Goal: Navigation & Orientation: Find specific page/section

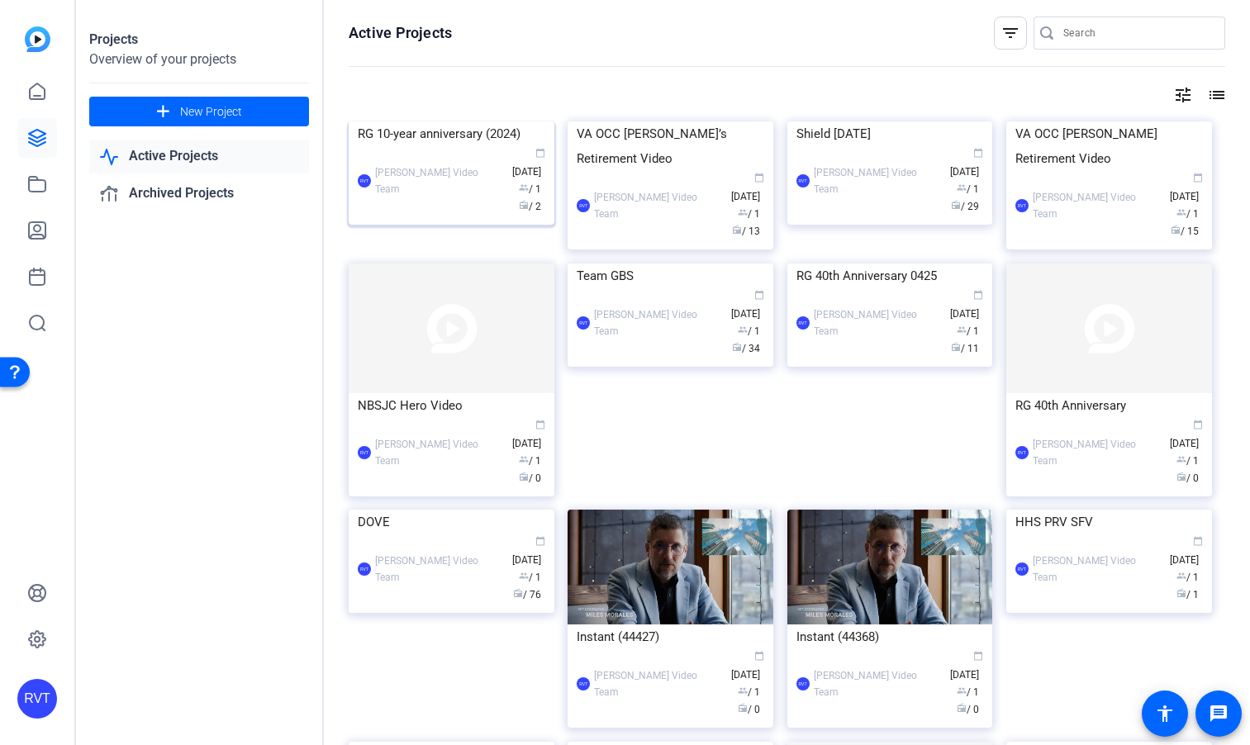
click at [481, 121] on img at bounding box center [452, 121] width 206 height 0
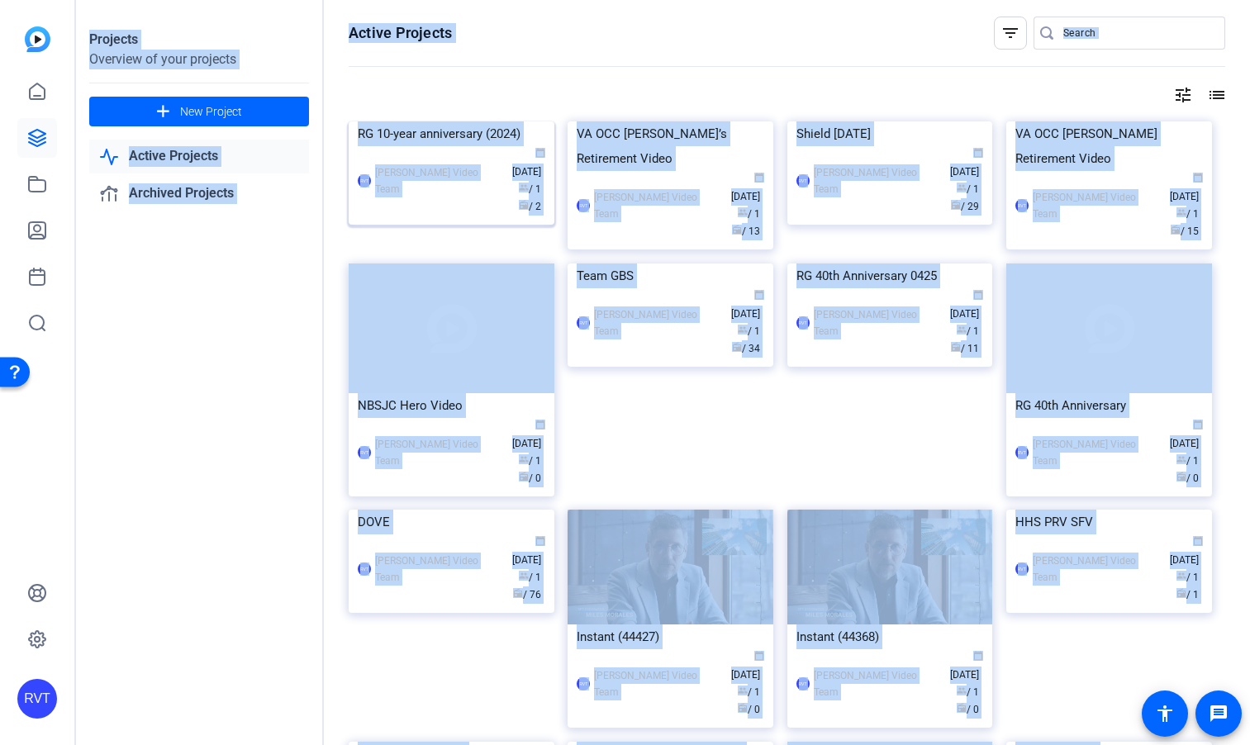
click at [481, 164] on div "Projects Overview of your projects add New Project Active Projects Archived Pro…" at bounding box center [663, 372] width 1174 height 745
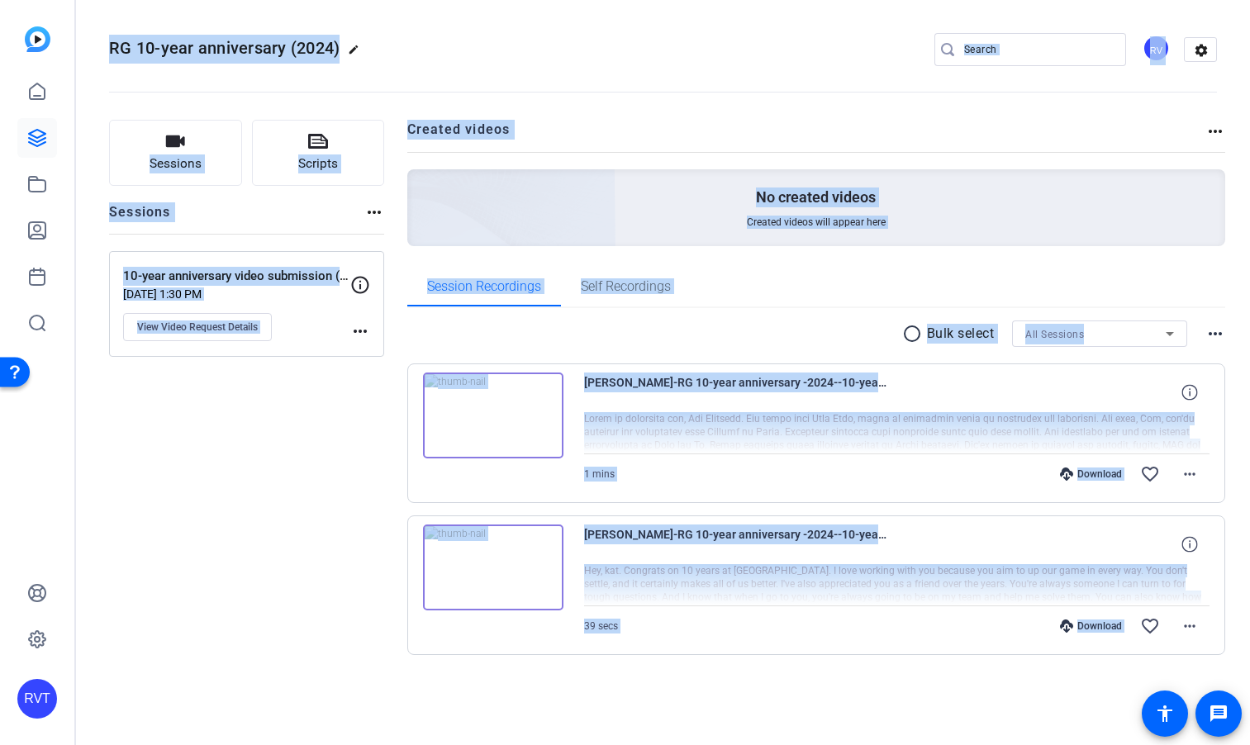
click at [213, 492] on div "Sessions Scripts Sessions more_horiz 10-year anniversary video submission (2024…" at bounding box center [246, 414] width 275 height 588
